Goal: Information Seeking & Learning: Learn about a topic

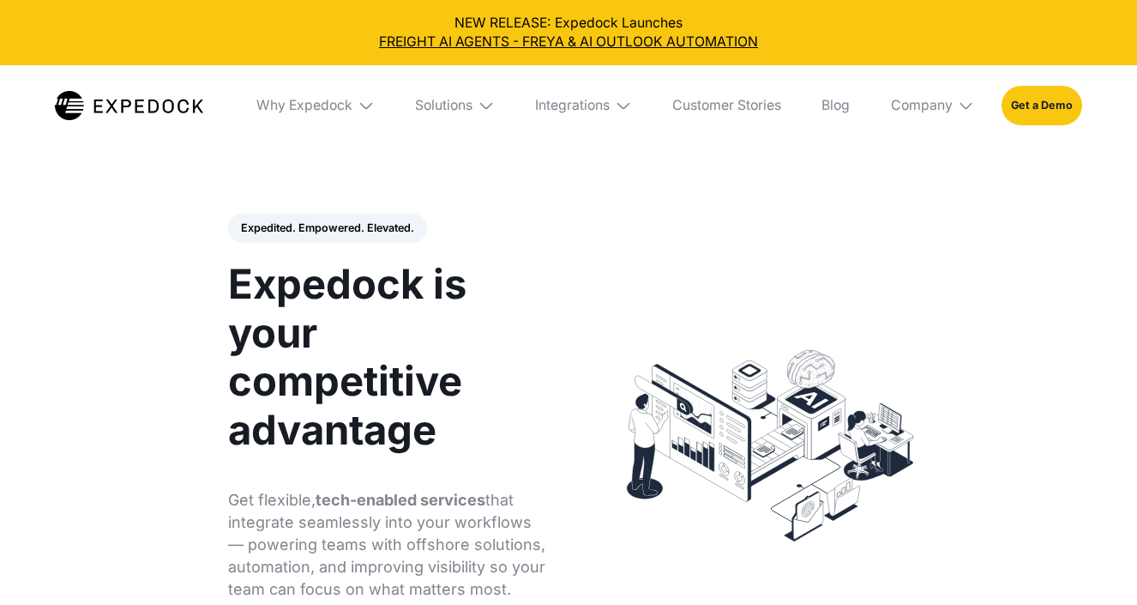
select select
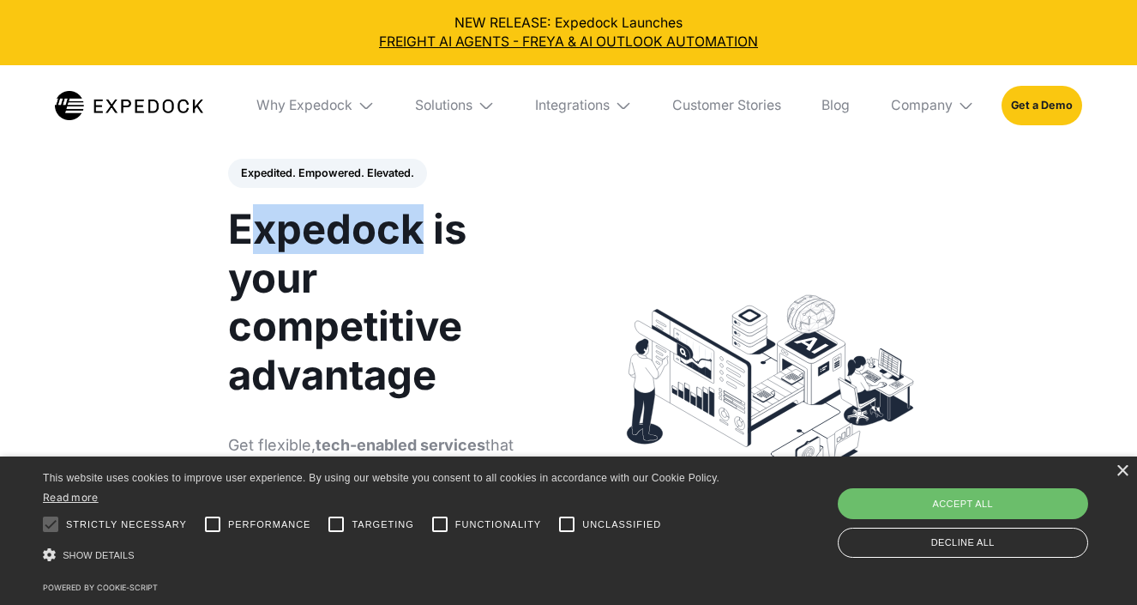
scroll to position [56, 0]
drag, startPoint x: 419, startPoint y: 234, endPoint x: 235, endPoint y: 233, distance: 183.5
click at [235, 233] on h1 "Expedock is your competitive advantage" at bounding box center [389, 301] width 322 height 195
copy h1 "Expedock"
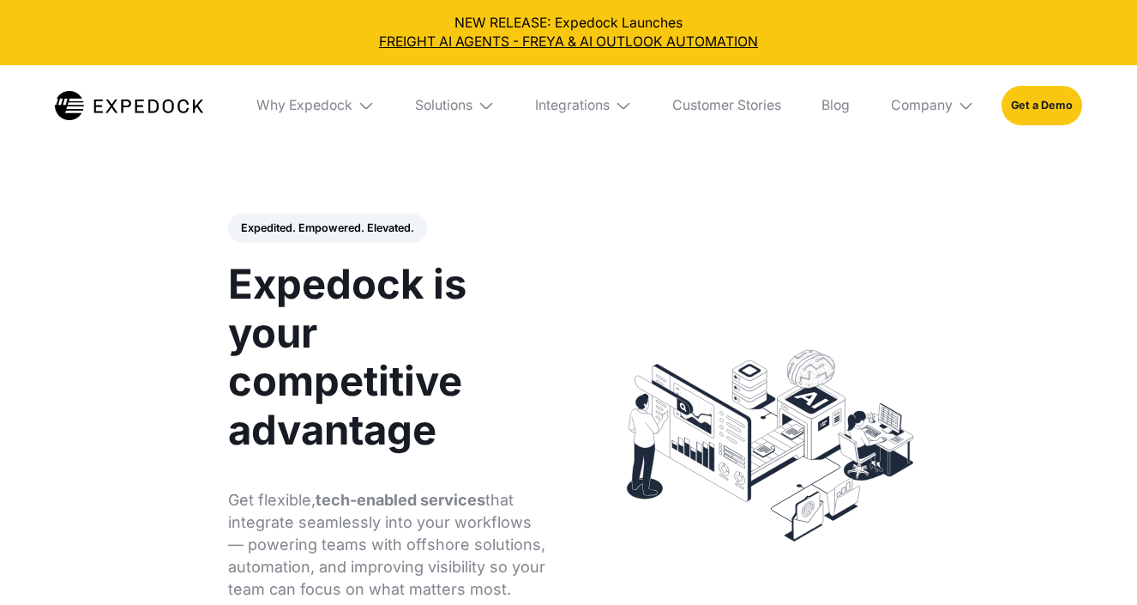
select select
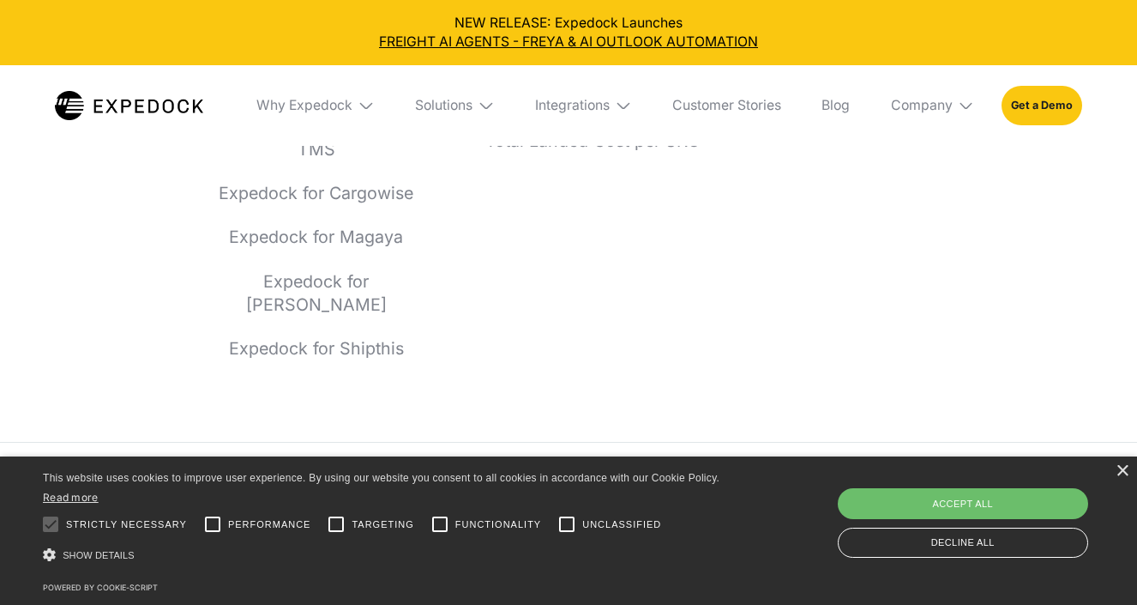
scroll to position [6837, 0]
click at [1127, 471] on div "×" at bounding box center [1122, 471] width 13 height 13
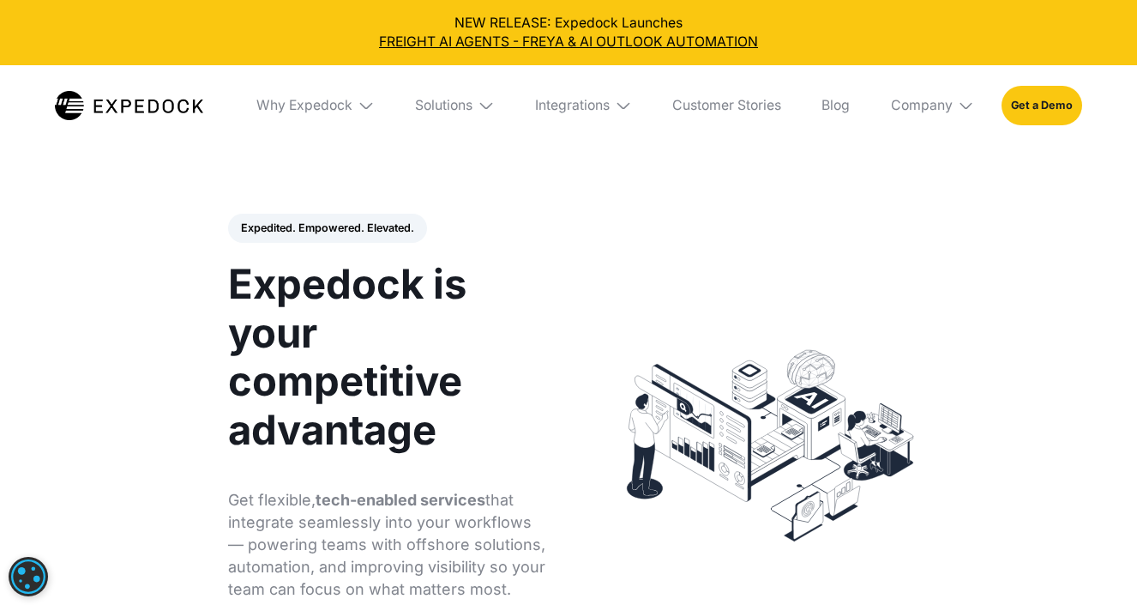
scroll to position [0, 0]
